Goal: Task Accomplishment & Management: Manage account settings

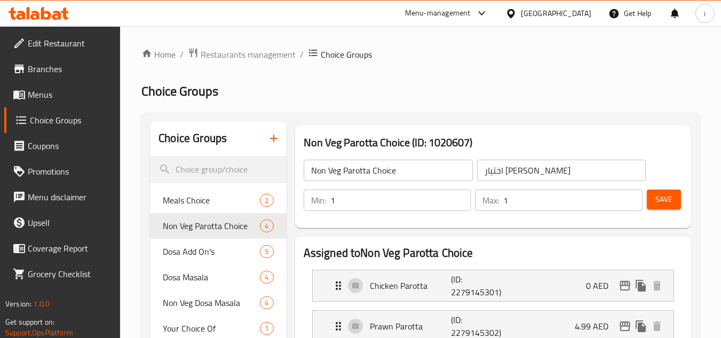
click at [566, 17] on div "United Arab Emirates" at bounding box center [556, 13] width 70 height 12
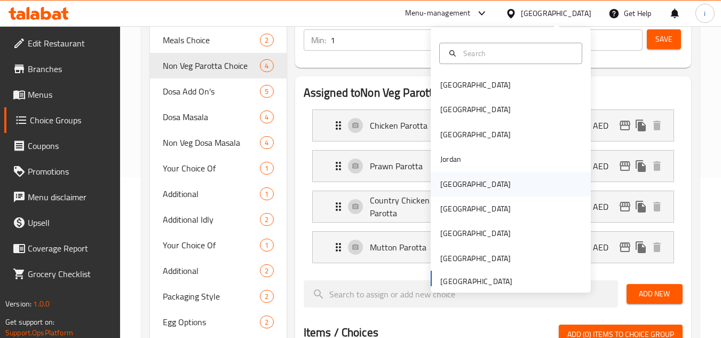
click at [452, 182] on div "[GEOGRAPHIC_DATA]" at bounding box center [476, 184] width 70 height 12
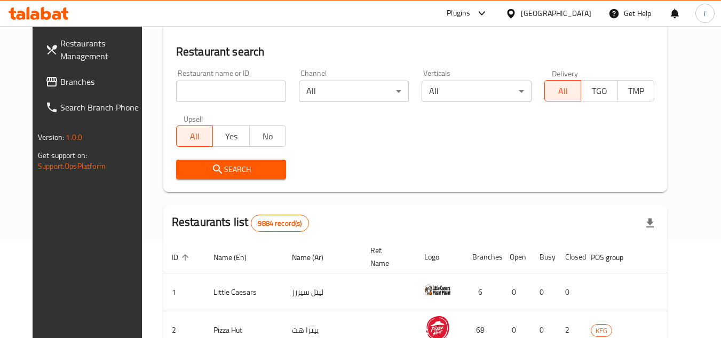
scroll to position [160, 0]
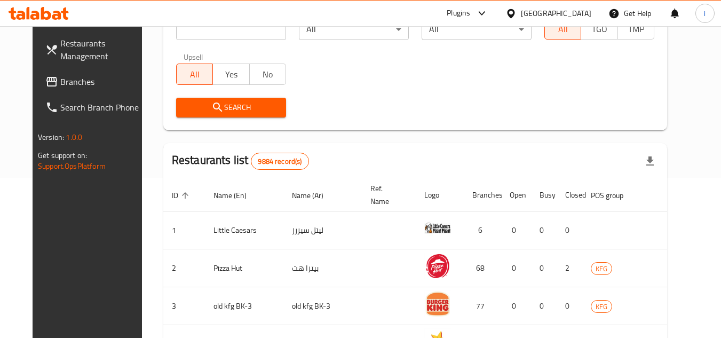
click at [60, 84] on span "Branches" at bounding box center [102, 81] width 84 height 13
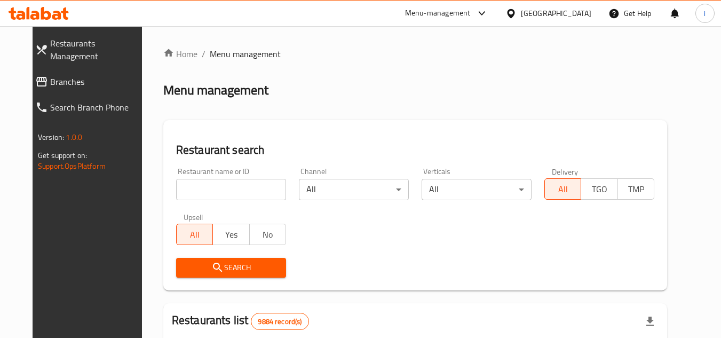
click at [58, 76] on link "Branches" at bounding box center [90, 82] width 127 height 26
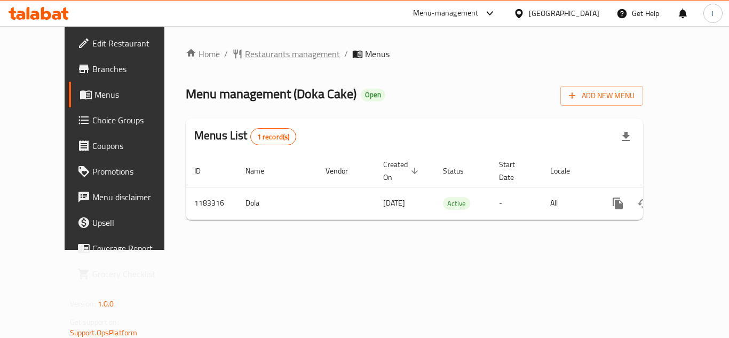
click at [245, 52] on span "Restaurants management" at bounding box center [292, 54] width 95 height 13
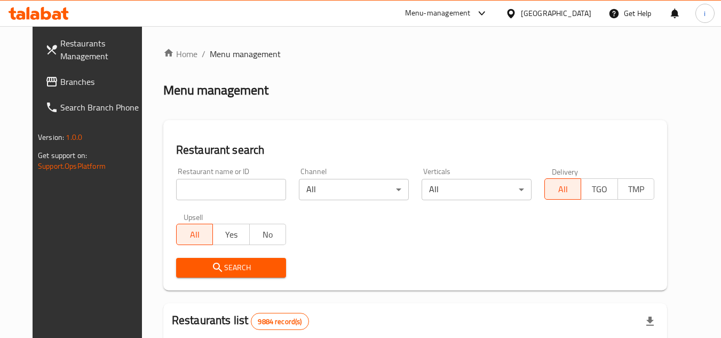
click at [229, 192] on input "search" at bounding box center [231, 189] width 110 height 21
paste input "666326"
type input "666326"
click button "Search" at bounding box center [231, 268] width 110 height 20
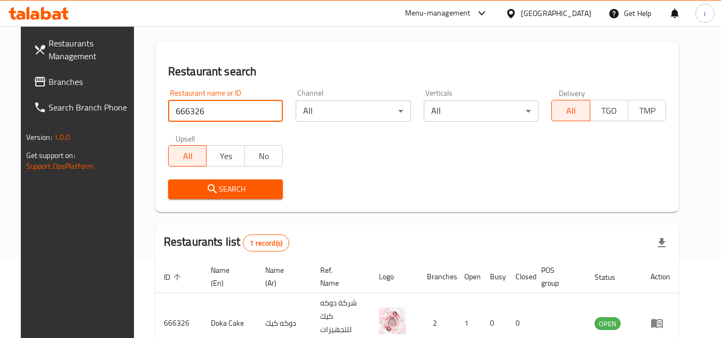
scroll to position [129, 0]
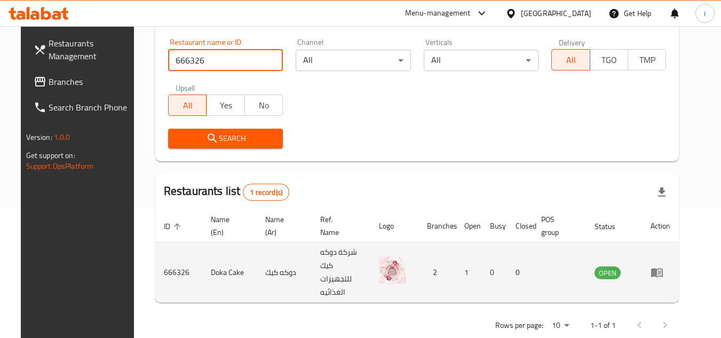
click at [664, 266] on icon "enhanced table" at bounding box center [657, 272] width 13 height 13
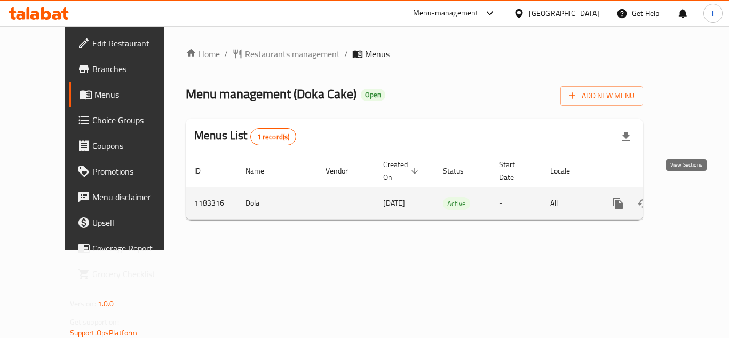
click at [689, 197] on icon "enhanced table" at bounding box center [695, 203] width 13 height 13
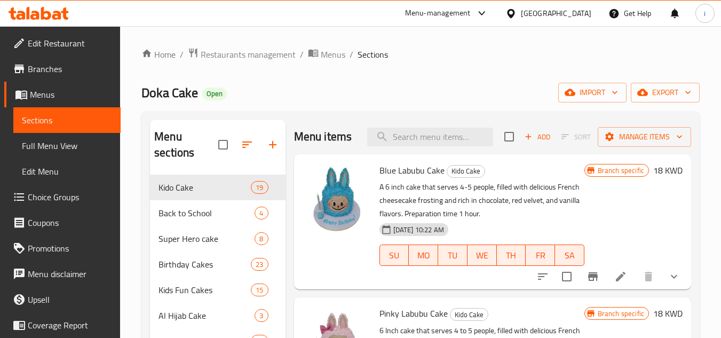
click at [67, 195] on span "Choice Groups" at bounding box center [70, 197] width 84 height 13
